Goal: Transaction & Acquisition: Purchase product/service

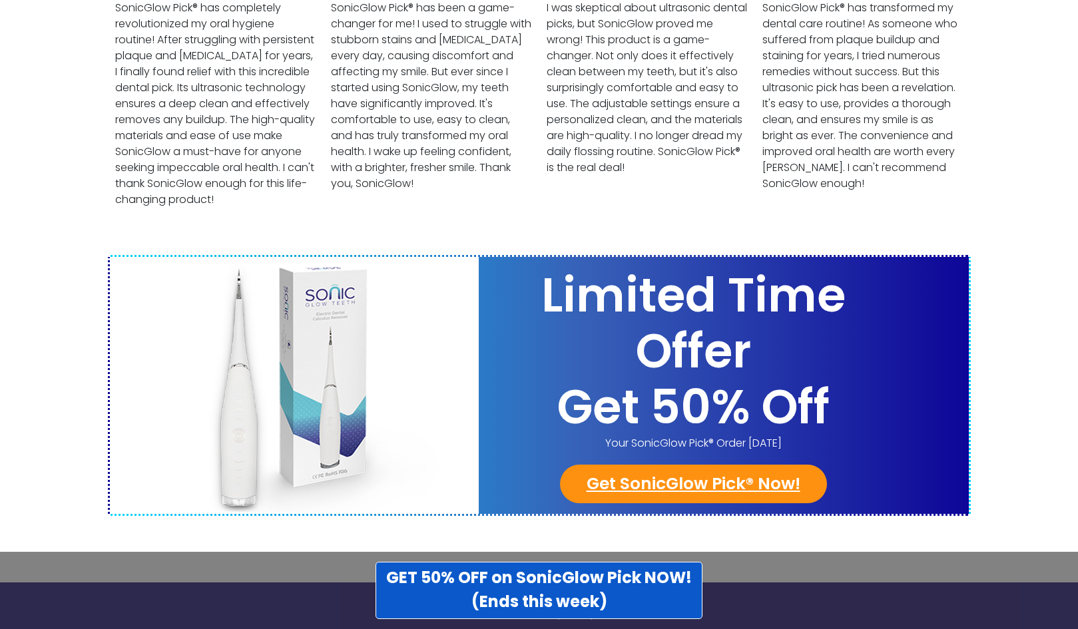
scroll to position [5161, 0]
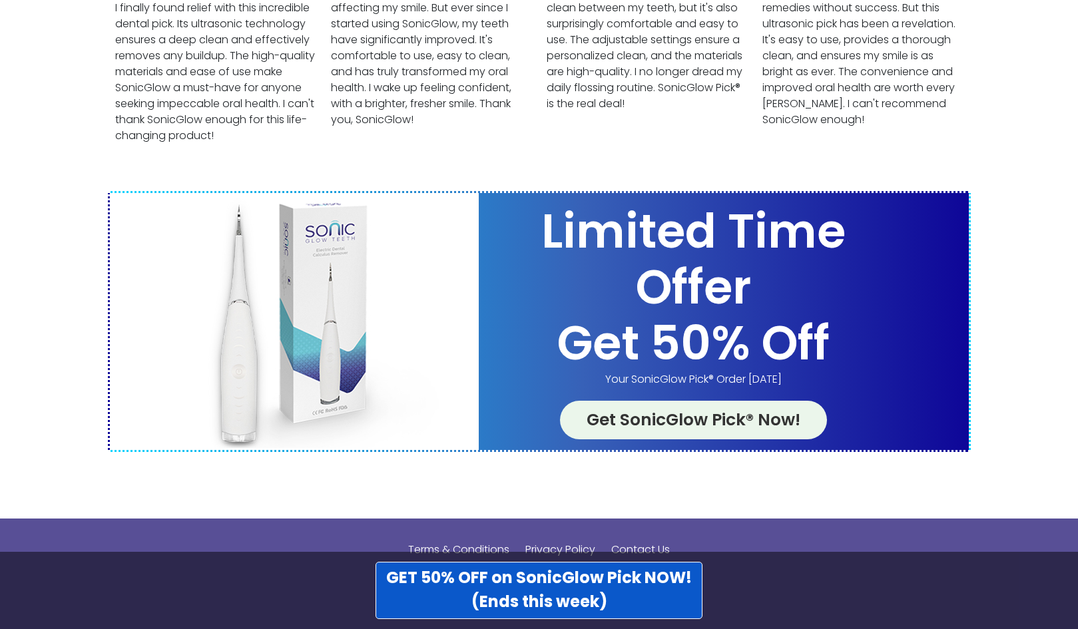
click at [680, 401] on link "Get SonicGlow Pick® Now!" at bounding box center [693, 420] width 267 height 39
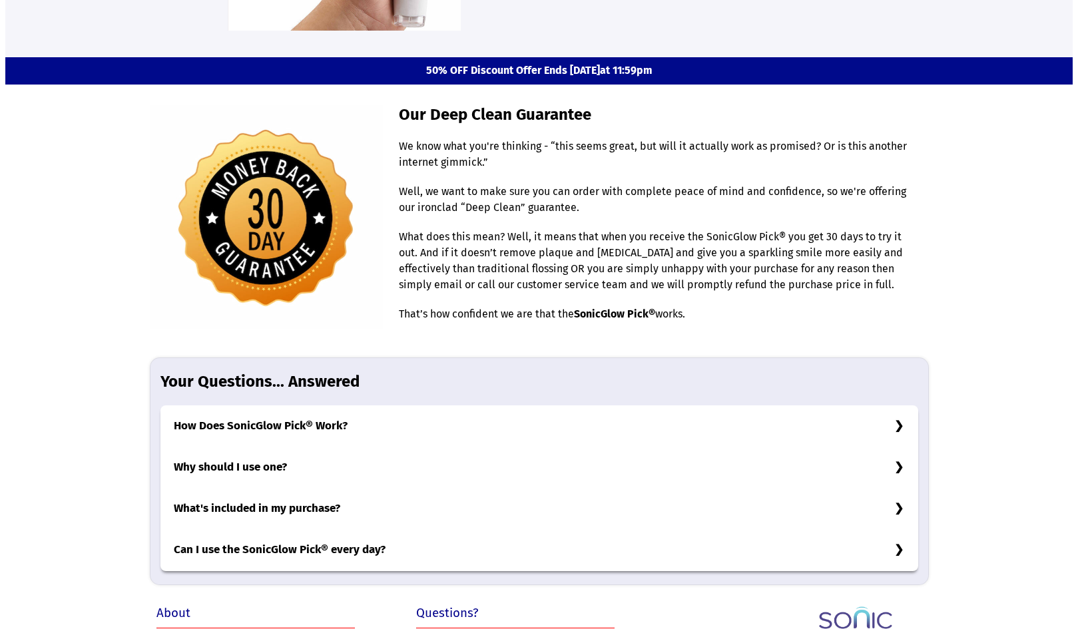
scroll to position [3980, 0]
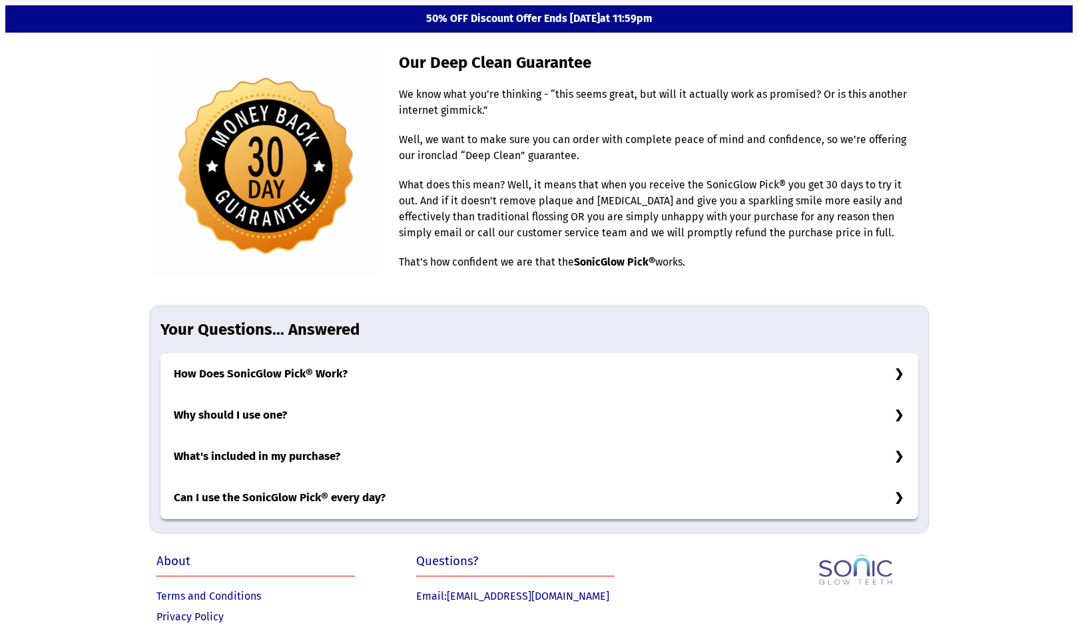
click at [191, 628] on link "Contact Us" at bounding box center [182, 636] width 52 height 13
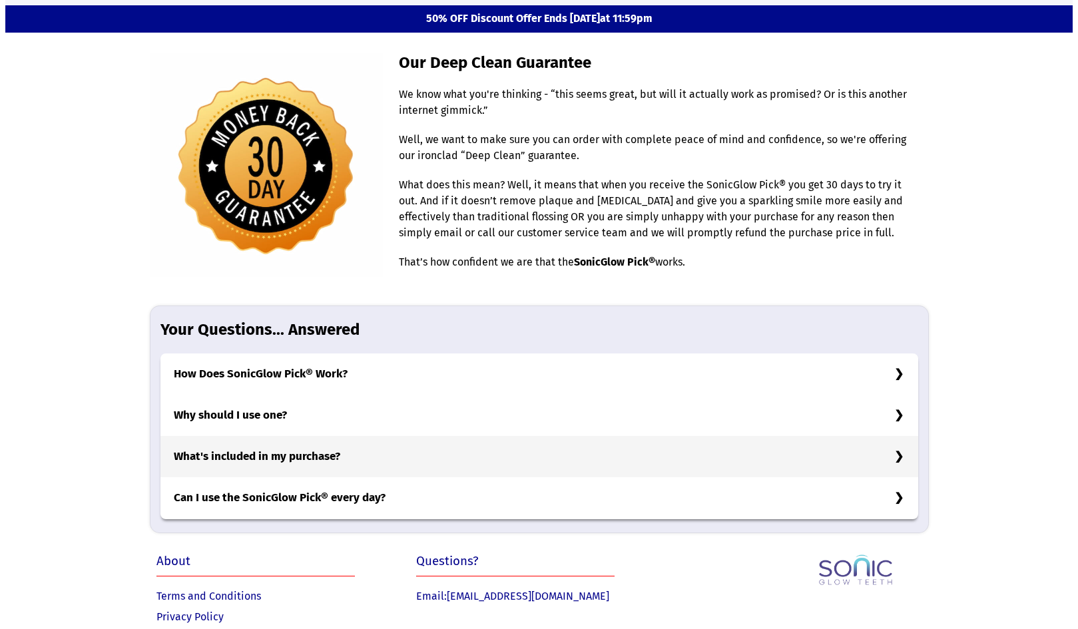
click at [248, 436] on h3 "What's included in my purchase?" at bounding box center [539, 456] width 758 height 41
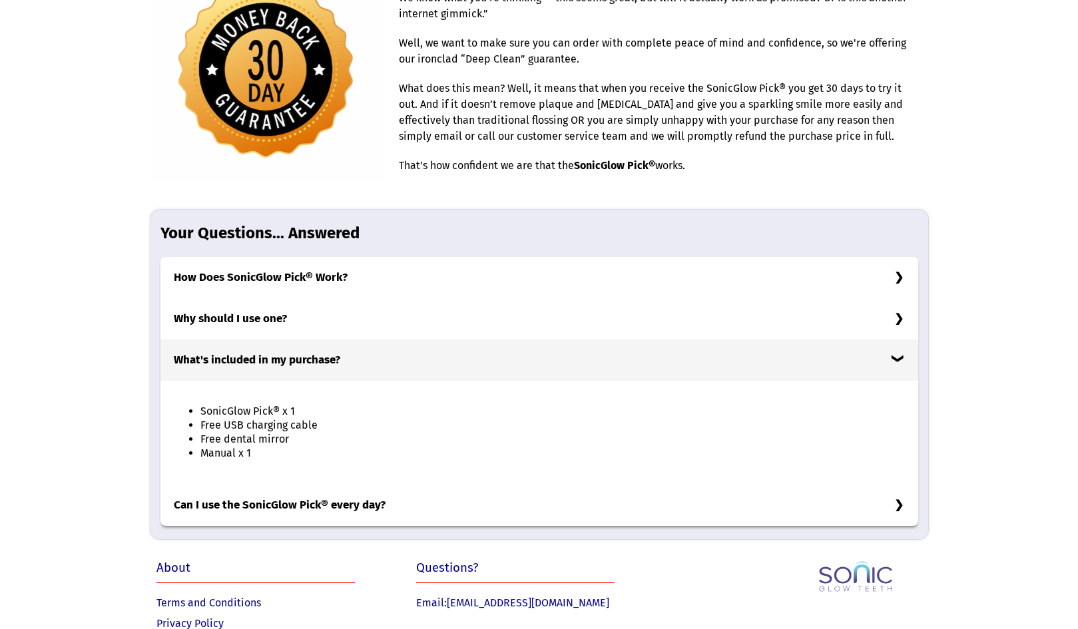
scroll to position [4083, 0]
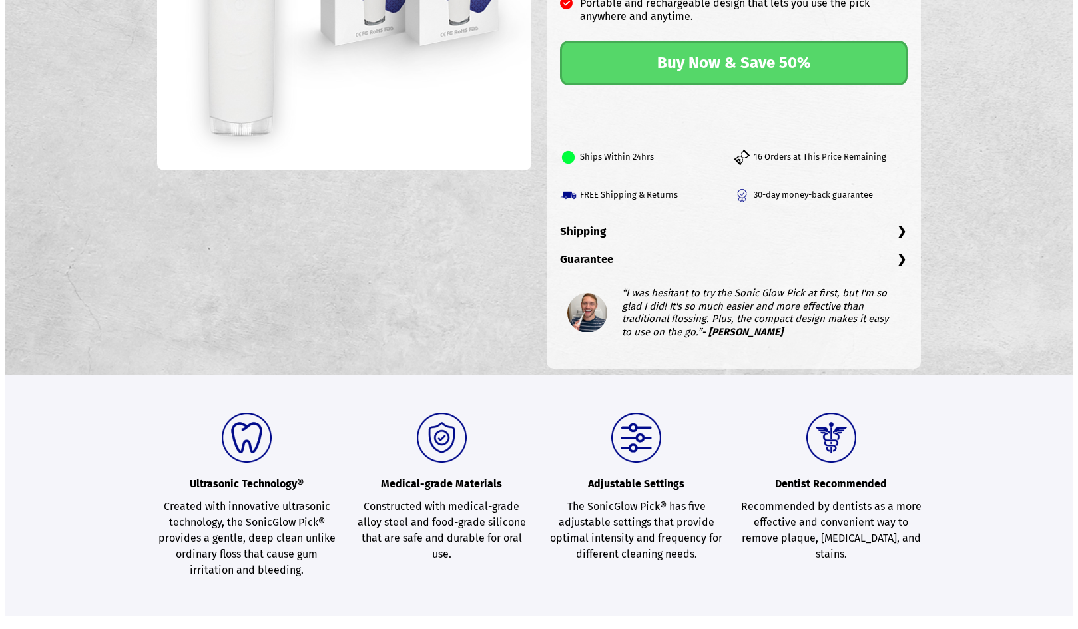
scroll to position [399, 0]
